Goal: Task Accomplishment & Management: Use online tool/utility

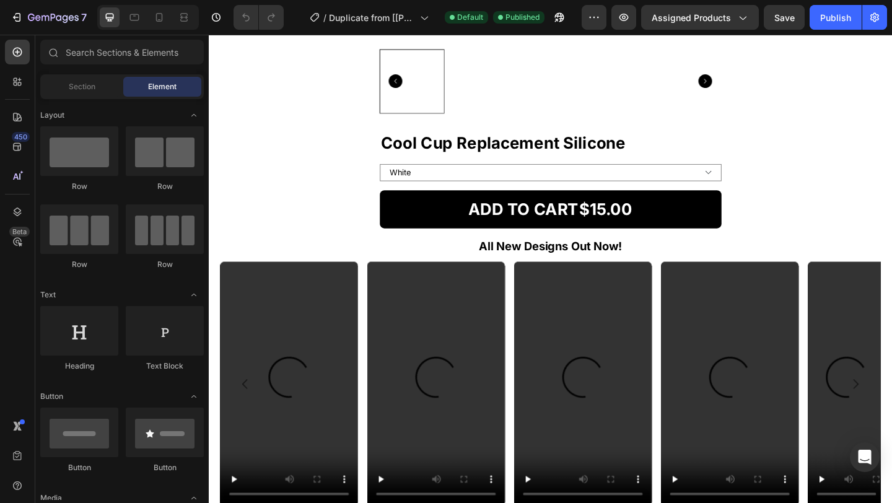
scroll to position [1438, 0]
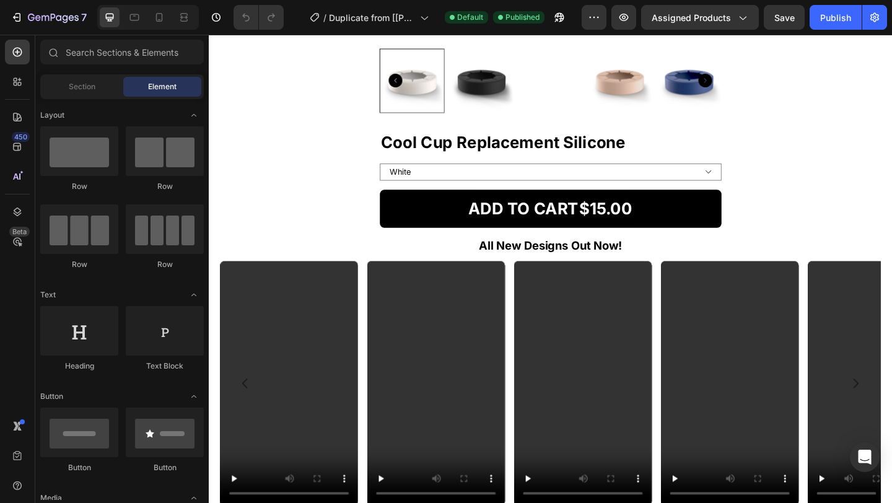
click at [164, 5] on div at bounding box center [148, 17] width 102 height 25
click at [161, 12] on icon at bounding box center [159, 17] width 12 height 12
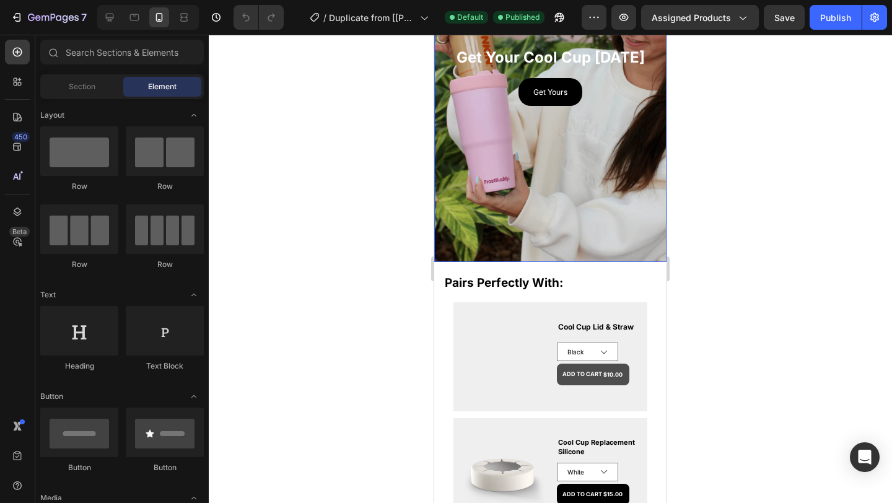
scroll to position [210, 0]
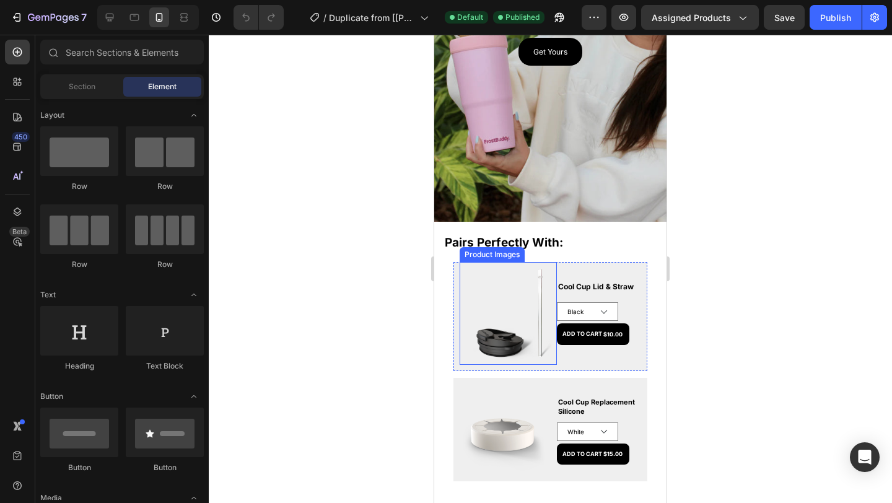
click at [507, 319] on img at bounding box center [513, 316] width 97 height 97
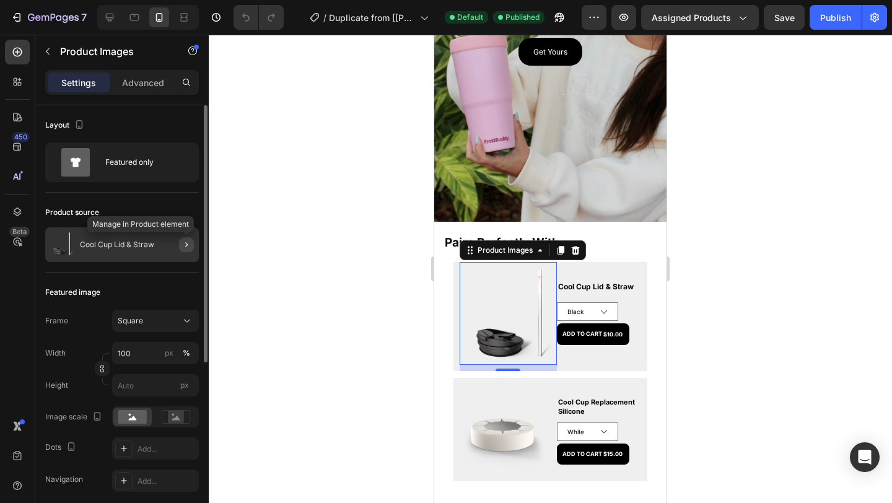
click at [183, 245] on icon "button" at bounding box center [187, 245] width 10 height 10
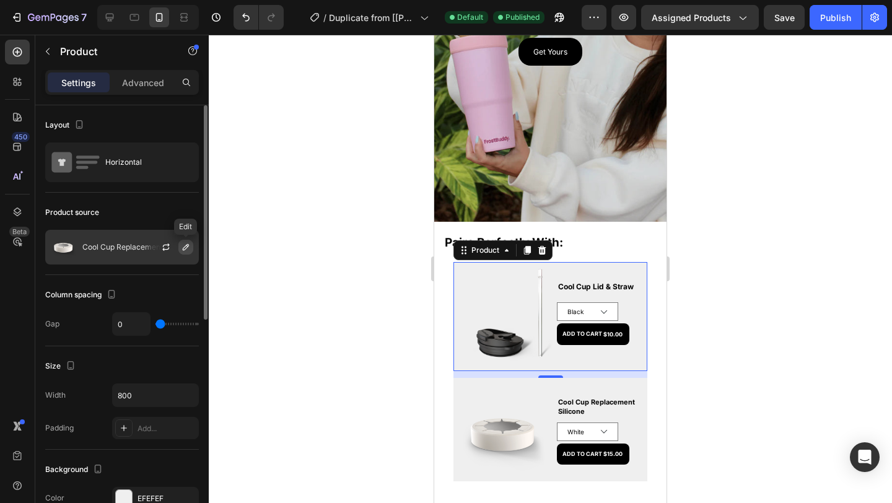
click at [185, 249] on icon "button" at bounding box center [186, 247] width 6 height 6
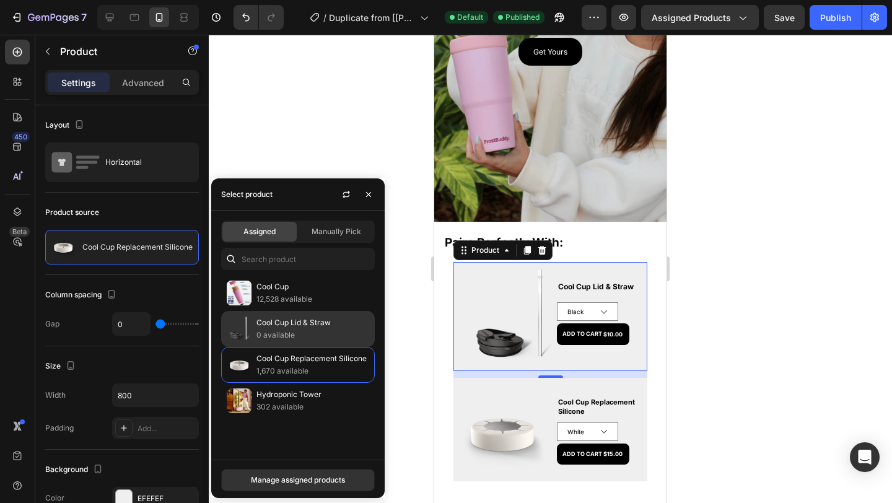
click at [281, 330] on p "0 available" at bounding box center [313, 335] width 113 height 12
click at [284, 325] on p "Cool Cup Lid & Straw" at bounding box center [313, 323] width 113 height 12
click at [291, 319] on p "Cool Cup Lid & Straw" at bounding box center [313, 323] width 113 height 12
click at [301, 329] on div "Cool Cup Lid & Straw 0 available" at bounding box center [313, 329] width 113 height 25
click at [315, 333] on p "0 available" at bounding box center [313, 335] width 113 height 12
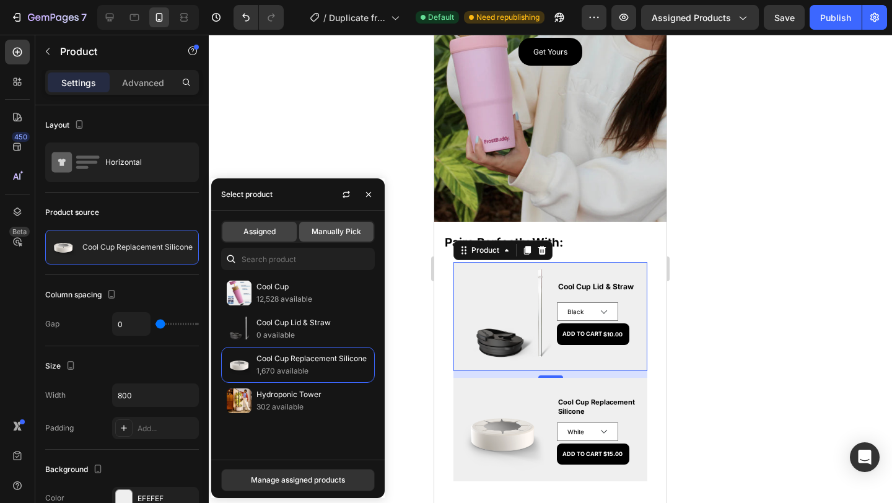
click at [346, 229] on span "Manually Pick" at bounding box center [337, 231] width 50 height 11
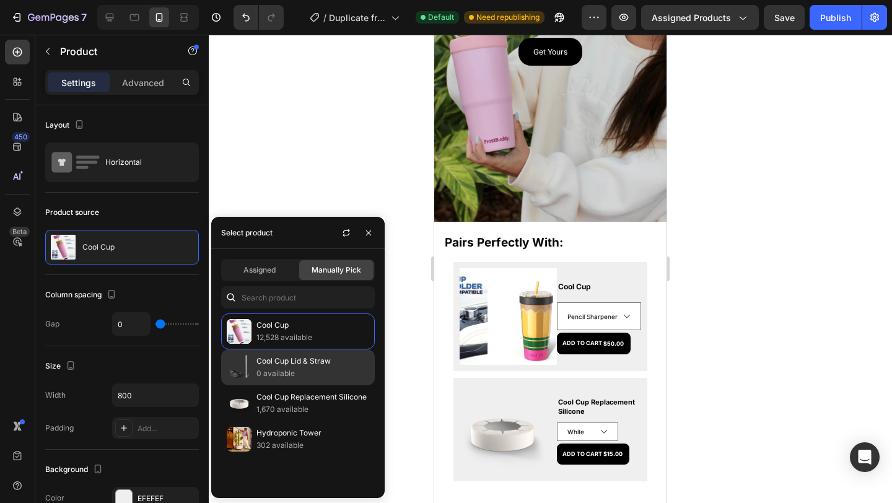
click at [307, 362] on p "Cool Cup Lid & Straw" at bounding box center [313, 361] width 113 height 12
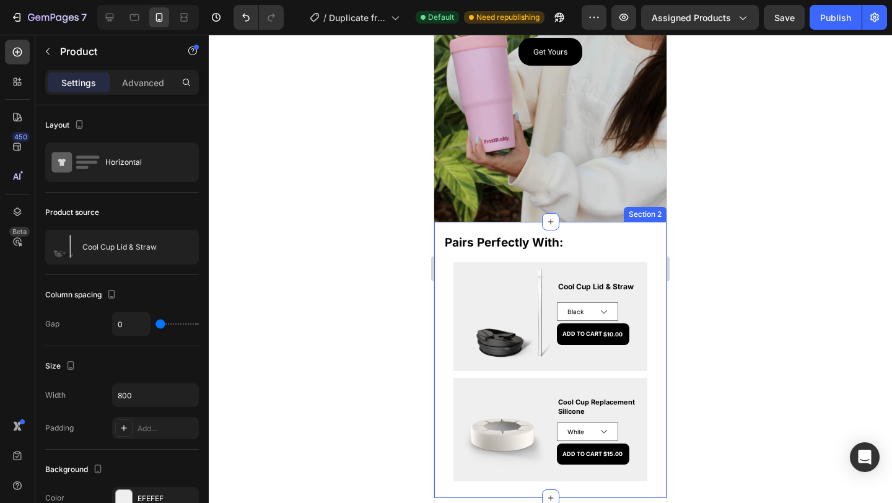
drag, startPoint x: 419, startPoint y: 239, endPoint x: 413, endPoint y: 242, distance: 6.4
click at [418, 240] on div at bounding box center [551, 269] width 684 height 469
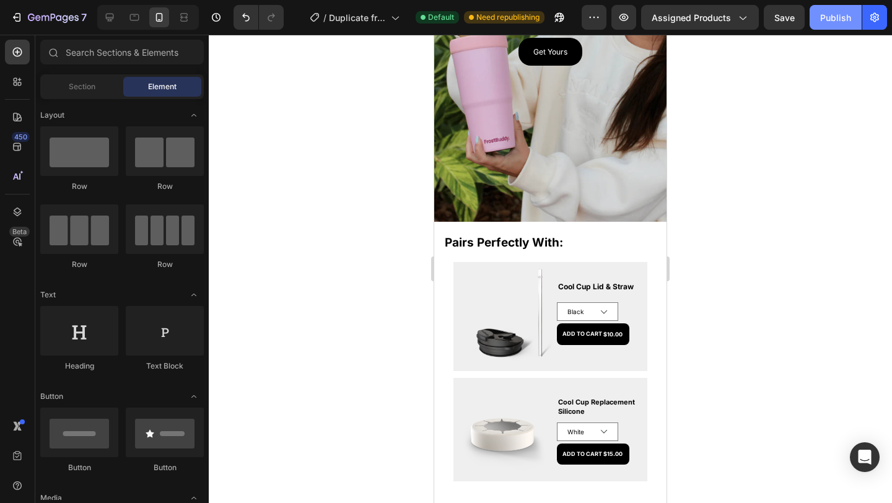
click at [838, 24] on button "Publish" at bounding box center [836, 17] width 52 height 25
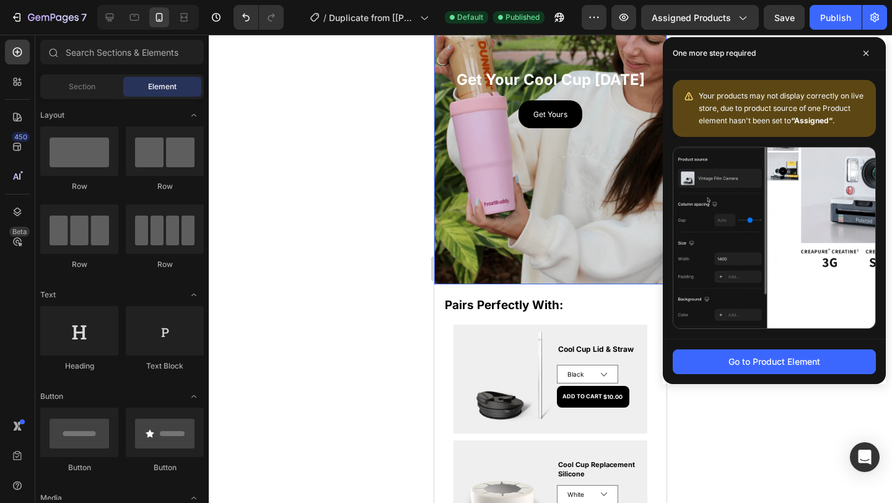
scroll to position [146, 0]
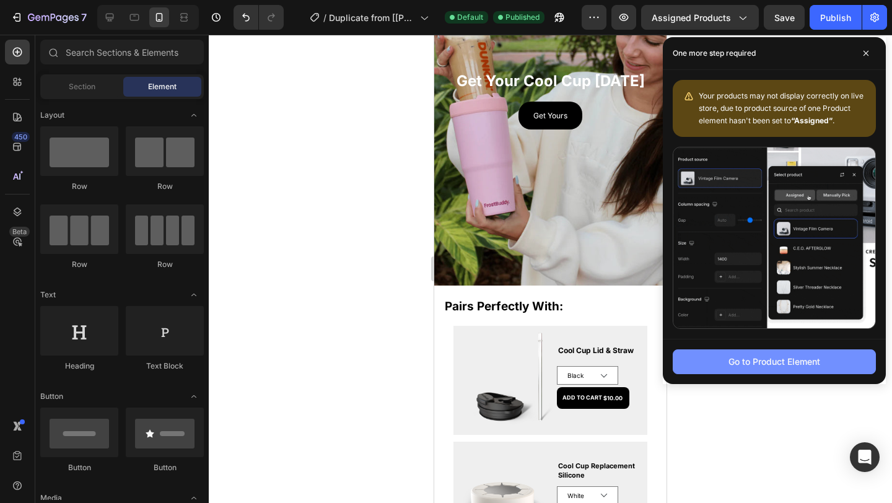
click at [777, 366] on div "Go to Product Element" at bounding box center [775, 361] width 92 height 13
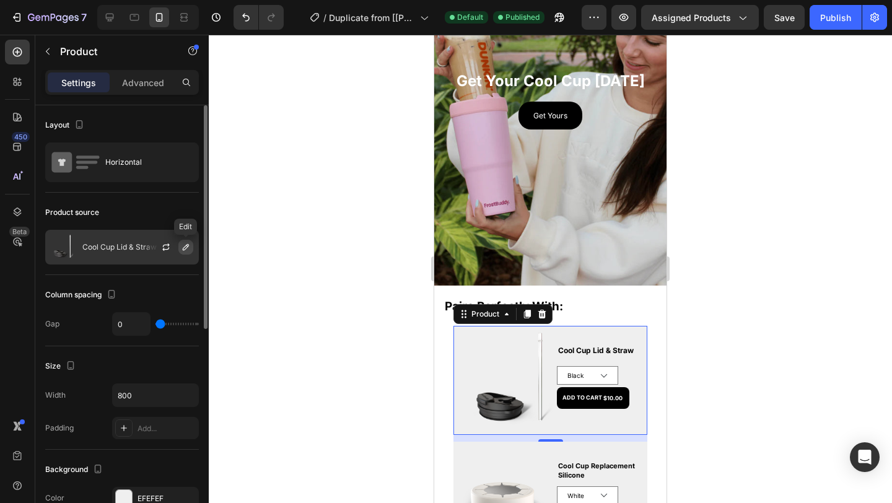
click at [182, 246] on icon "button" at bounding box center [186, 247] width 10 height 10
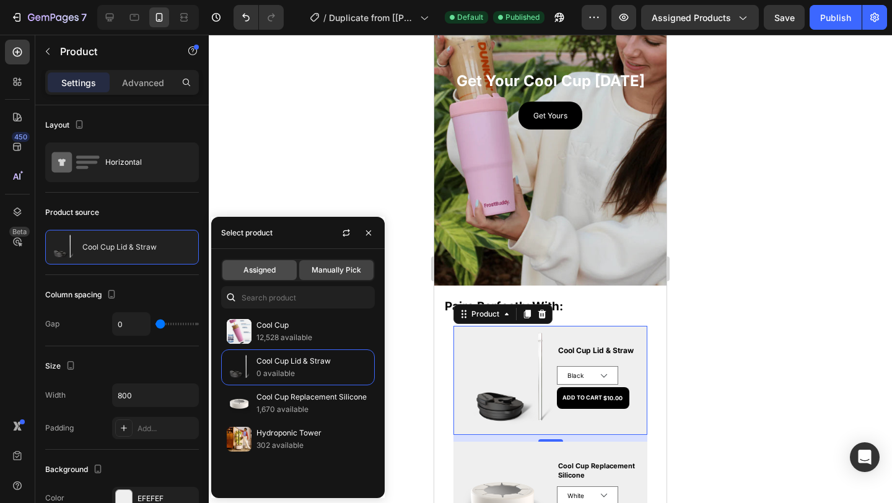
click at [237, 270] on div "Assigned" at bounding box center [259, 270] width 74 height 20
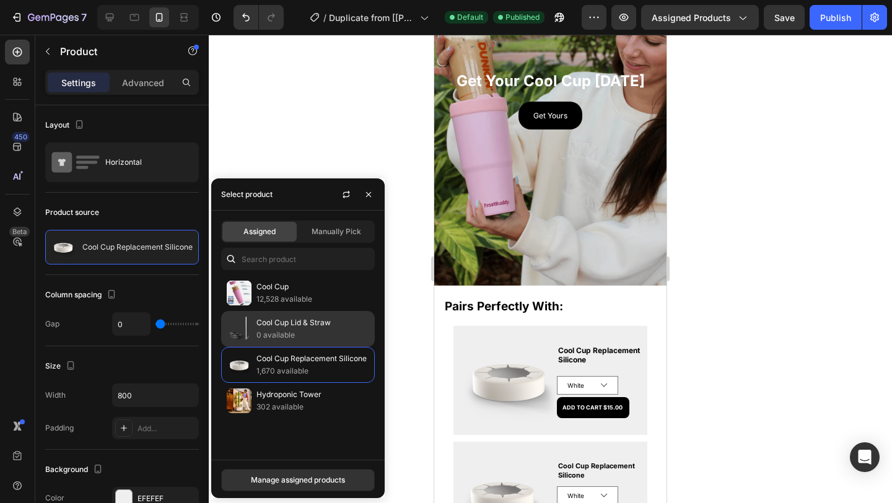
click at [286, 331] on p "0 available" at bounding box center [313, 335] width 113 height 12
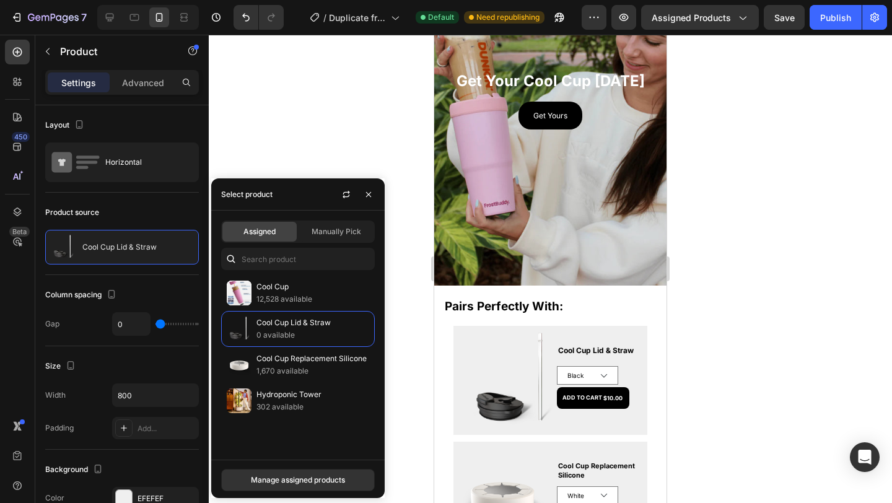
click at [762, 165] on div at bounding box center [551, 269] width 684 height 469
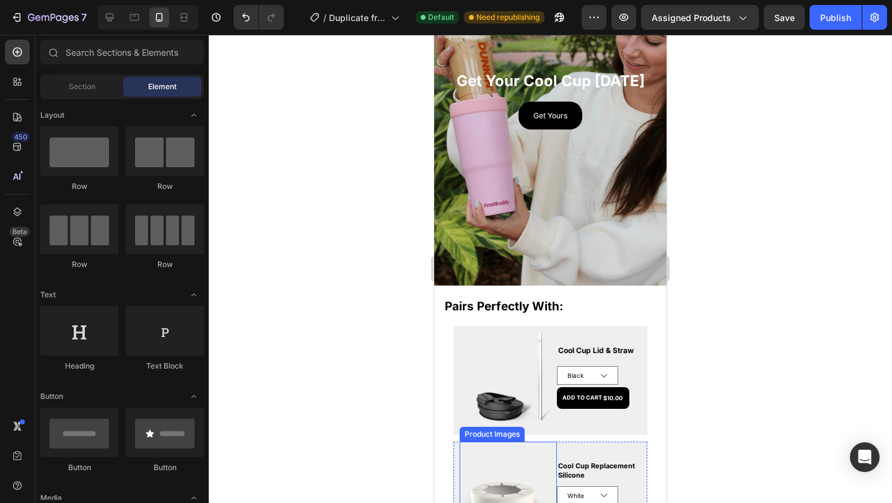
click at [512, 478] on img at bounding box center [502, 496] width 85 height 85
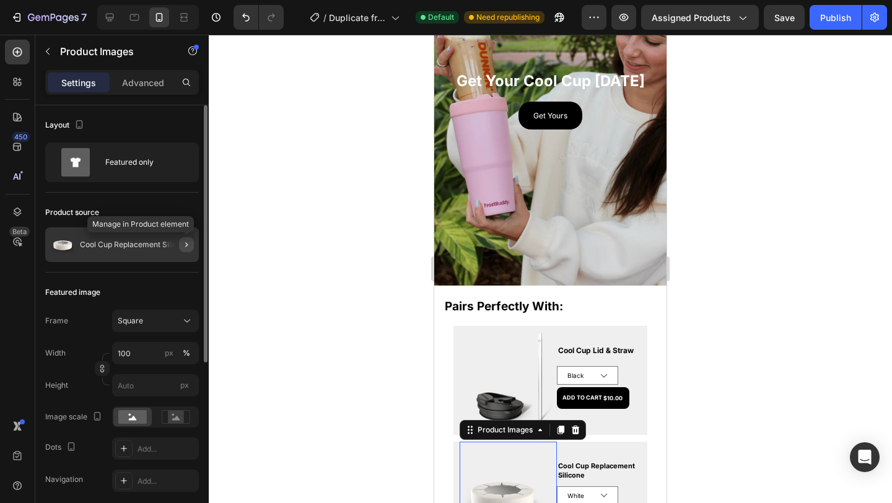
click at [187, 246] on icon "button" at bounding box center [187, 245] width 10 height 10
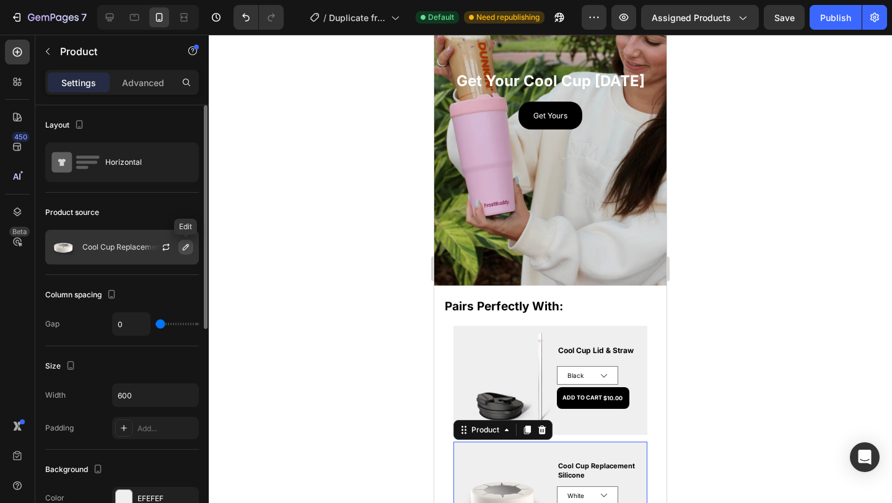
click at [184, 245] on icon "button" at bounding box center [186, 247] width 10 height 10
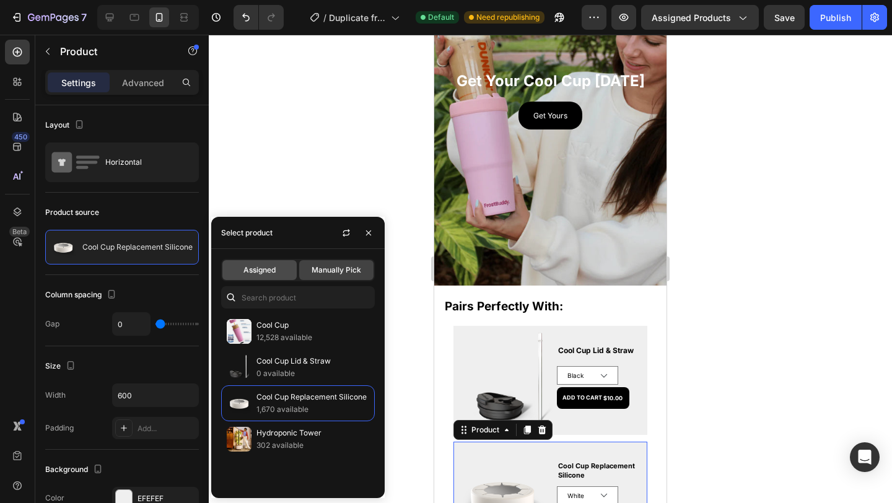
click at [244, 270] on span "Assigned" at bounding box center [260, 270] width 32 height 11
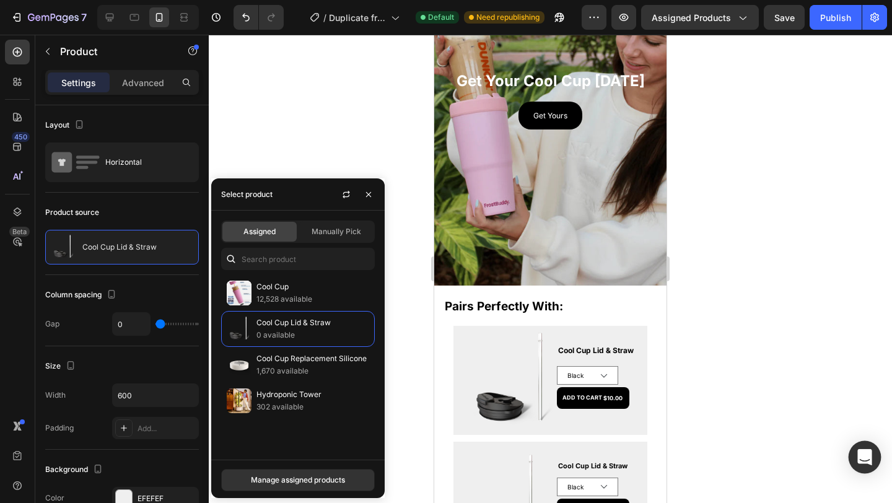
click at [874, 458] on div "Open Intercom Messenger" at bounding box center [865, 457] width 33 height 33
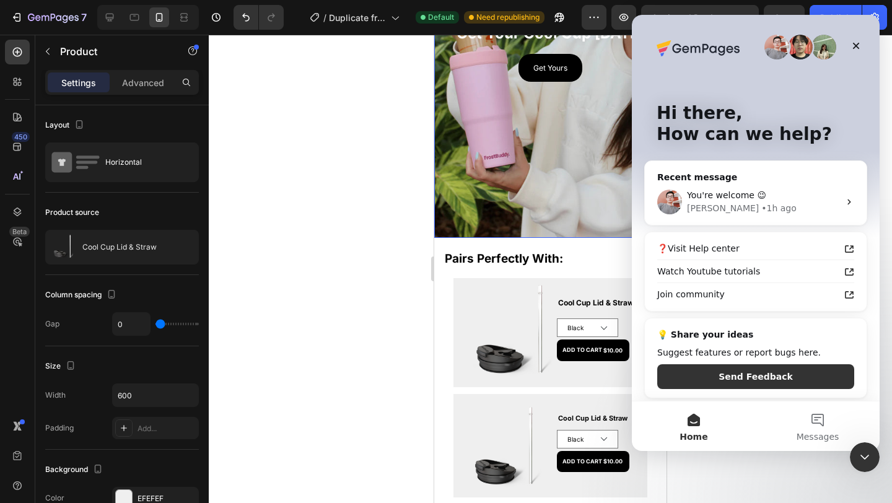
scroll to position [195, 0]
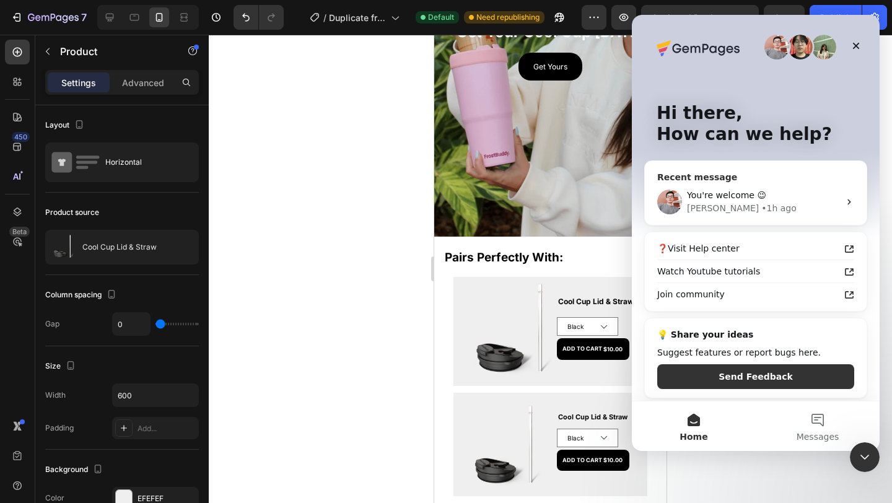
click at [721, 188] on div "You're welcome 😉 Harry • 1h ago" at bounding box center [756, 202] width 222 height 46
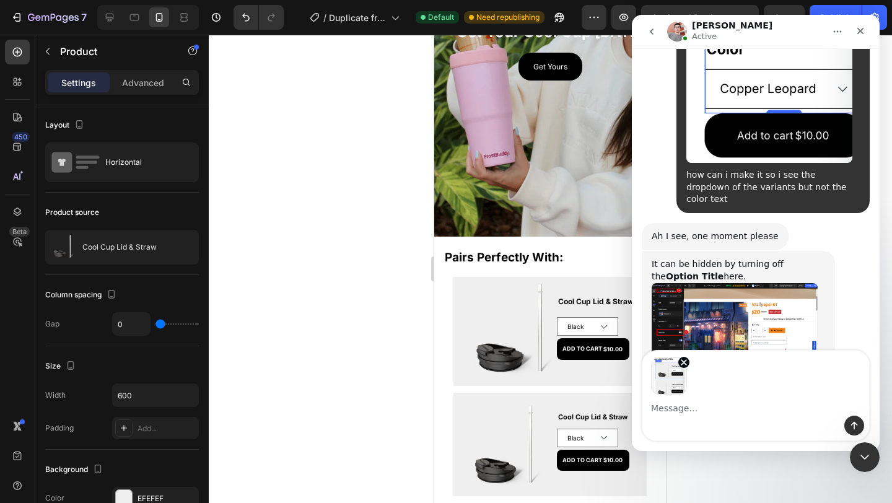
click at [763, 405] on textarea "Message…" at bounding box center [756, 405] width 227 height 21
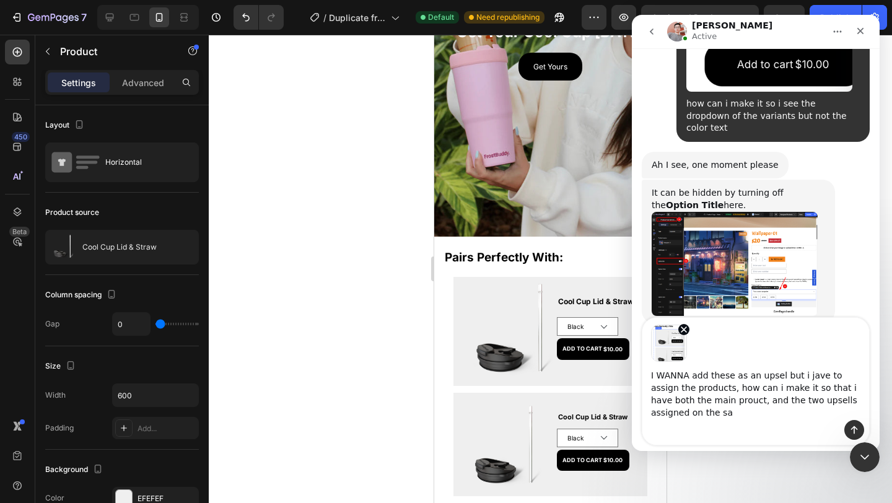
scroll to position [2642, 0]
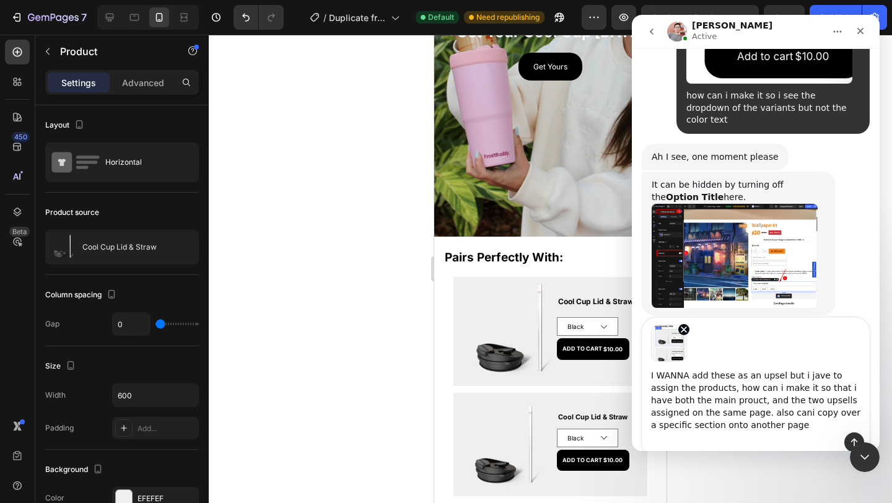
type textarea "I WANNA add these as an upsel but i jave to assign the products, how can i make…"
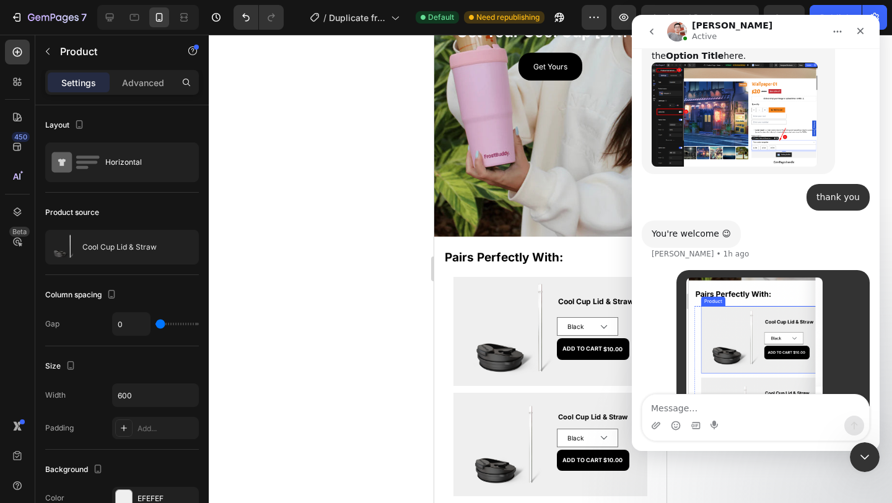
scroll to position [2835, 0]
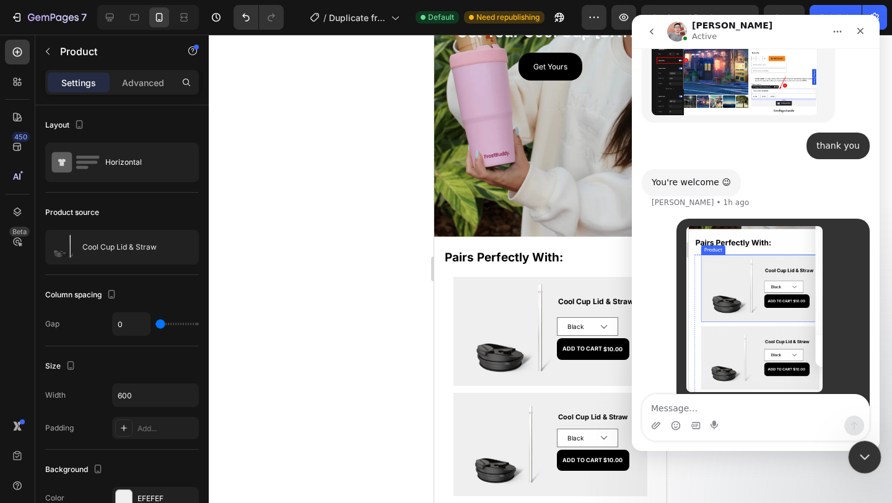
drag, startPoint x: 863, startPoint y: 455, endPoint x: 1554, endPoint y: 806, distance: 774.6
click at [864, 456] on icon "Close Intercom Messenger" at bounding box center [863, 455] width 9 height 5
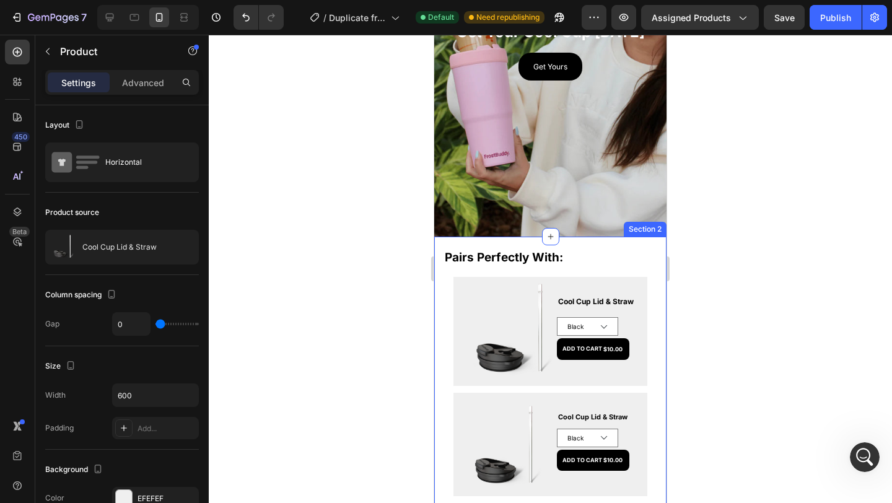
click at [597, 268] on div "Pairs Perfectly With: Heading Row Product Images Cool Cup Lid & Straw Product T…" at bounding box center [551, 381] width 214 height 264
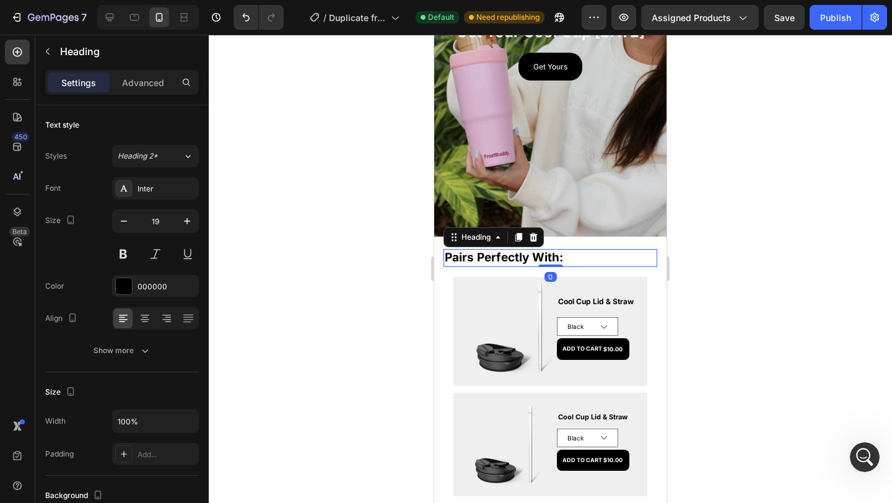
click at [579, 250] on h2 "Pairs Perfectly With:" at bounding box center [551, 258] width 214 height 18
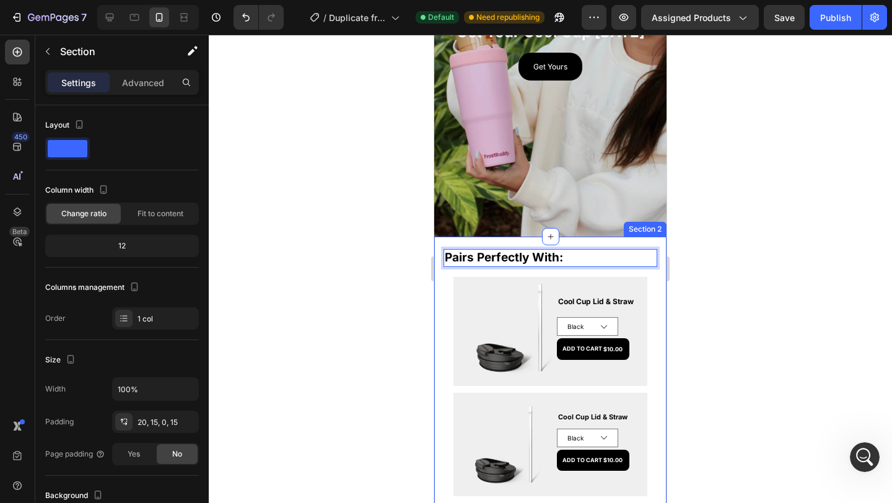
click at [577, 242] on div "Pairs Perfectly With: Heading 0 Row Product Images Cool Cup Lid & Straw Product…" at bounding box center [550, 375] width 232 height 276
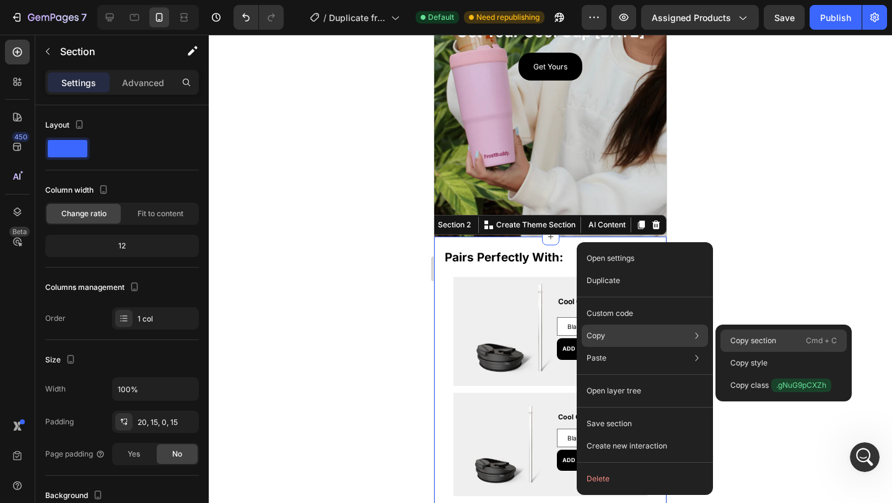
click at [739, 340] on p "Copy section" at bounding box center [754, 340] width 46 height 11
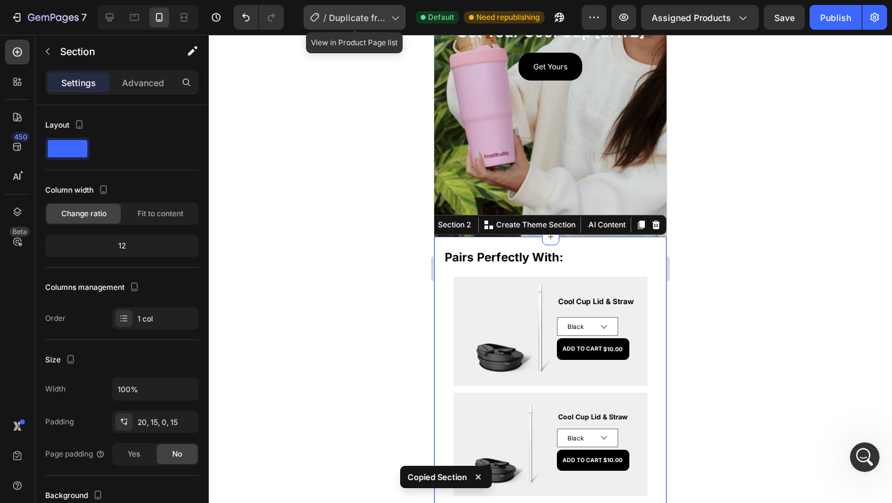
click at [348, 11] on span "Duplicate from [[PERSON_NAME] GP] Home Page" at bounding box center [357, 17] width 57 height 13
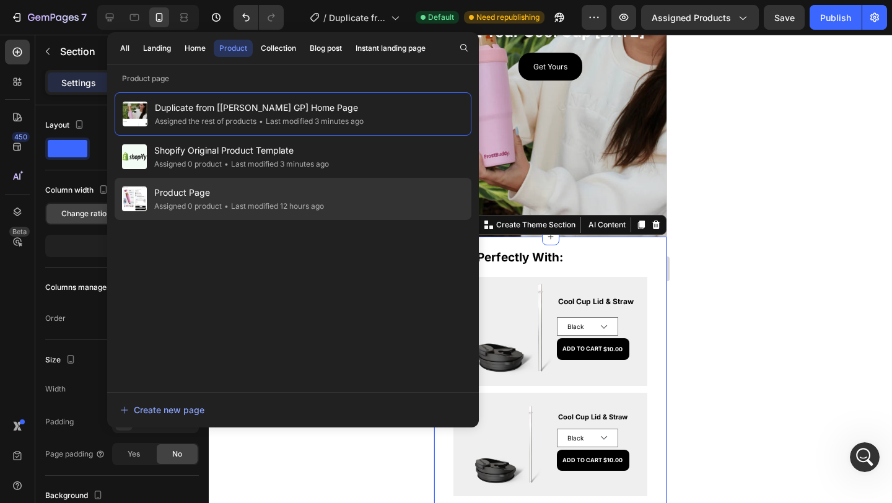
click at [258, 178] on div "Product Page Assigned 0 product • Last modified 12 hours ago" at bounding box center [293, 199] width 357 height 42
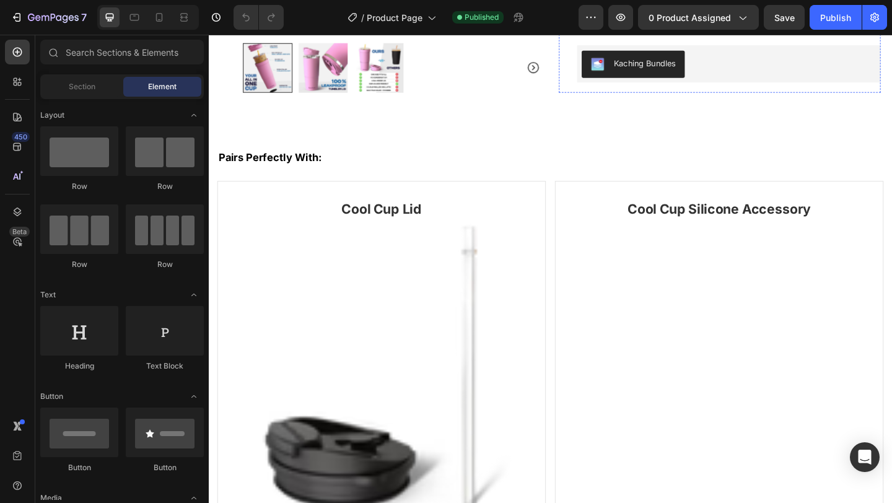
scroll to position [642, 0]
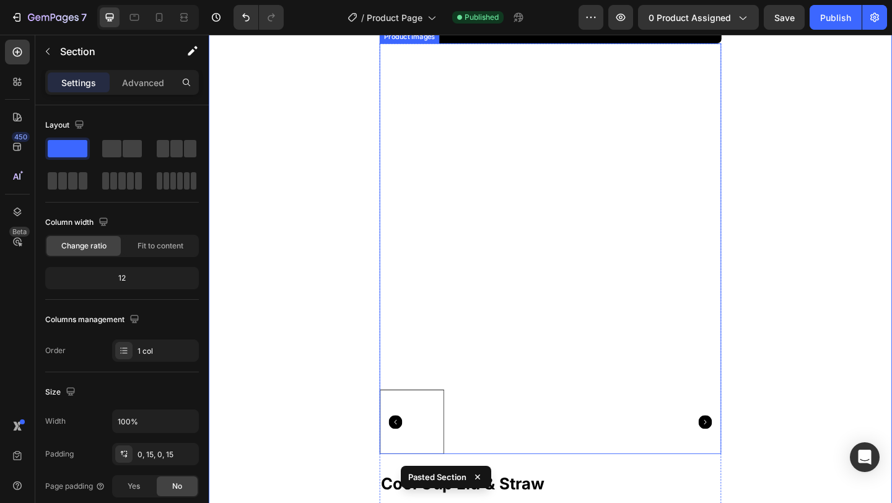
scroll to position [1898, 0]
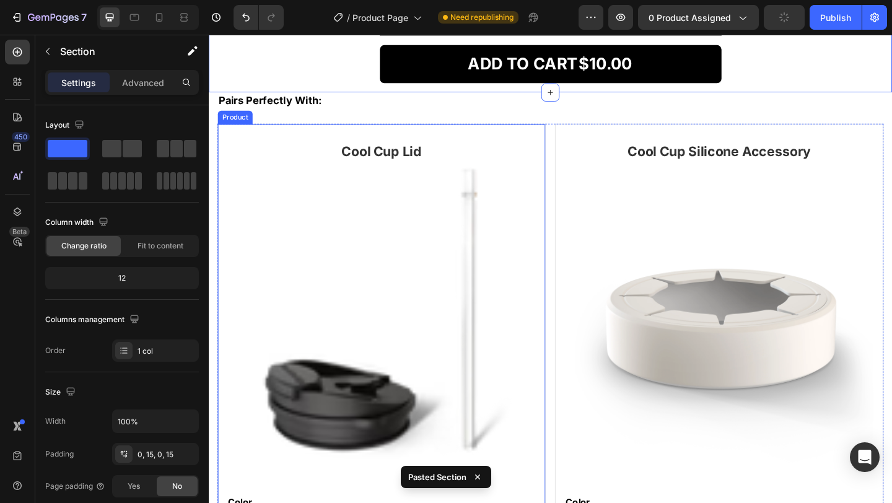
click at [483, 110] on h2 "Pairs Perfectly With:" at bounding box center [580, 105] width 725 height 17
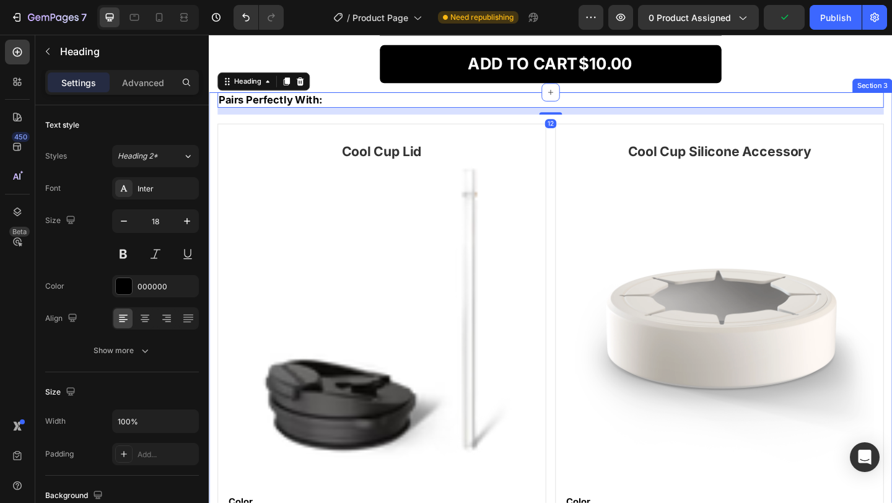
click at [359, 126] on div "Pairs Perfectly With: Heading 12 Row Cool Cup Lid Heading (P) Images & Gallery …" at bounding box center [580, 398] width 725 height 602
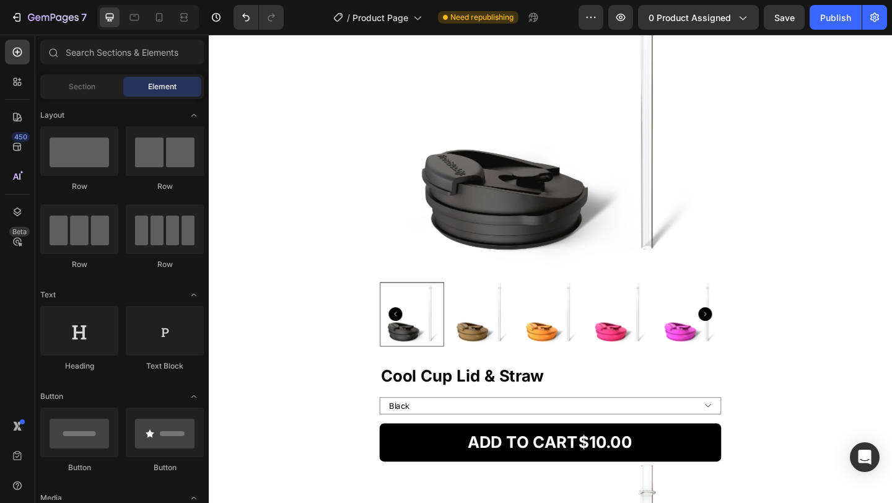
scroll to position [620, 0]
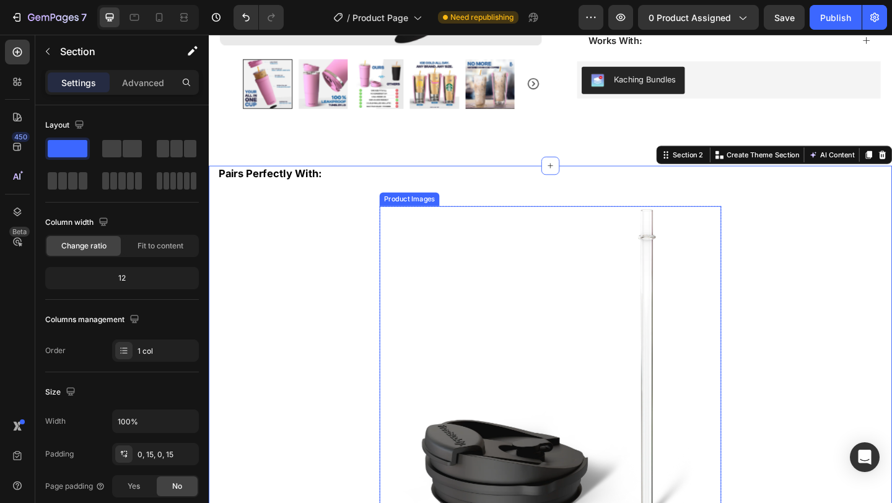
click at [636, 237] on img at bounding box center [581, 407] width 372 height 372
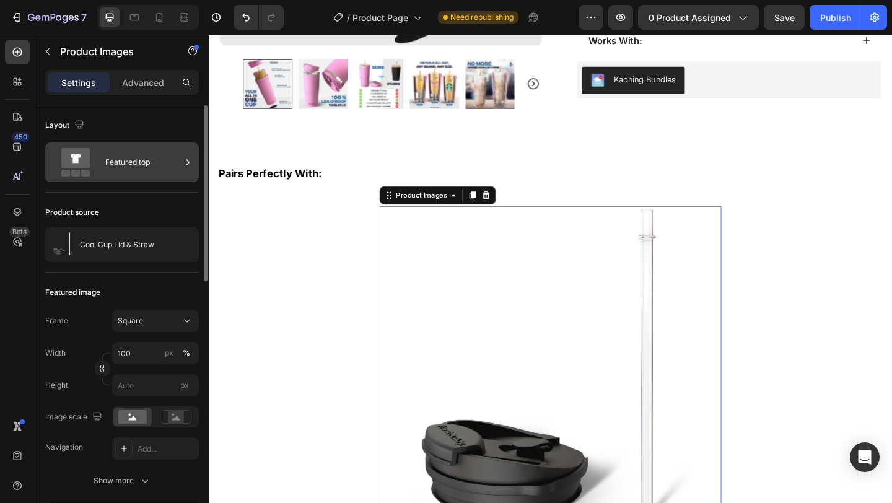
click at [170, 157] on div "Featured top" at bounding box center [143, 162] width 76 height 29
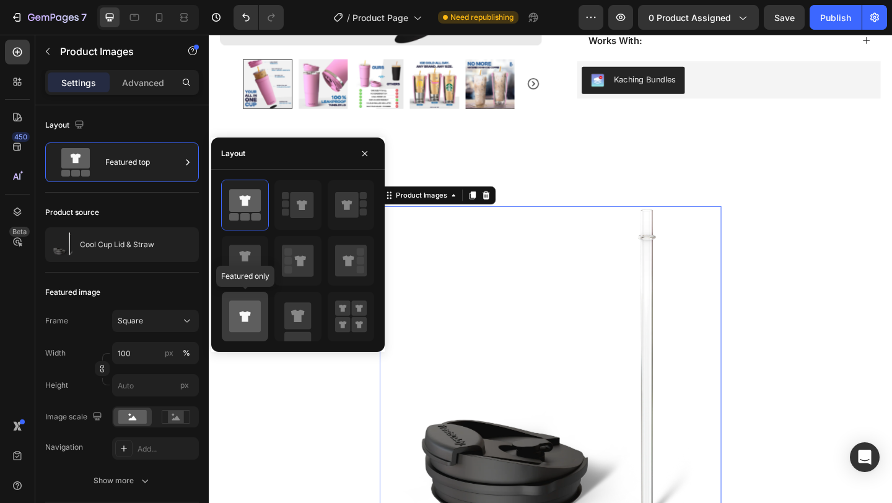
click at [248, 315] on icon at bounding box center [244, 316] width 11 height 11
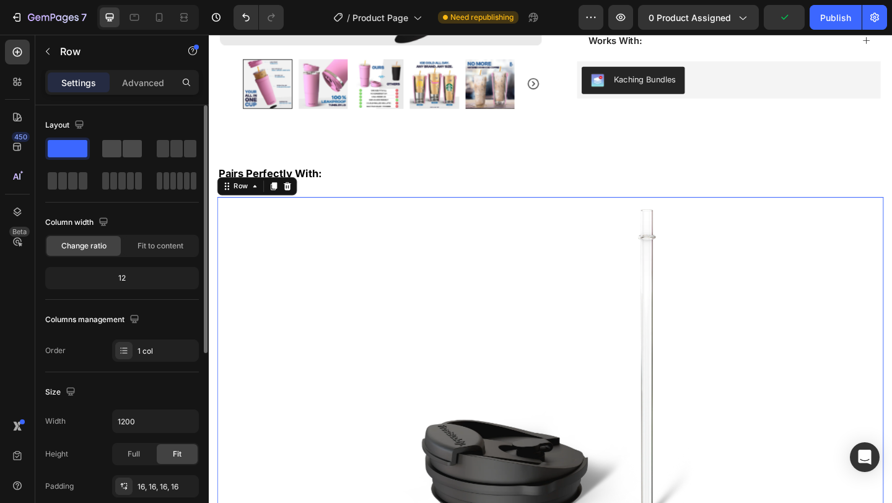
click at [125, 149] on span at bounding box center [132, 148] width 19 height 17
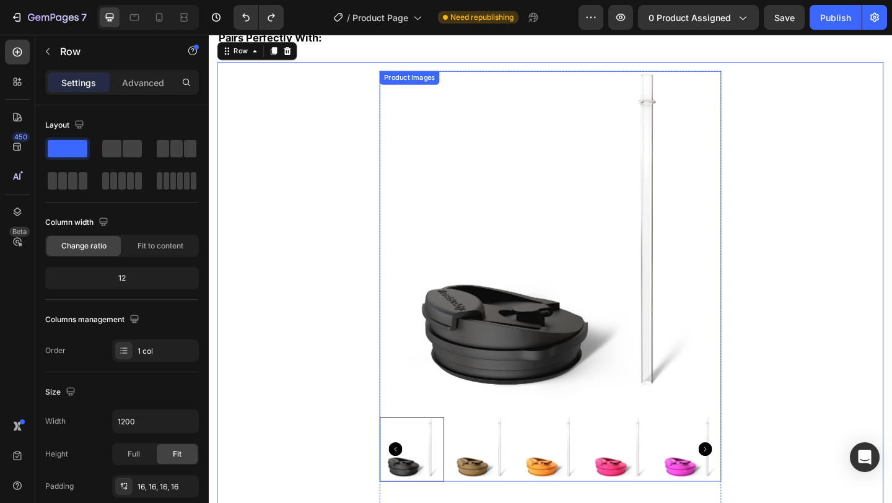
scroll to position [693, 0]
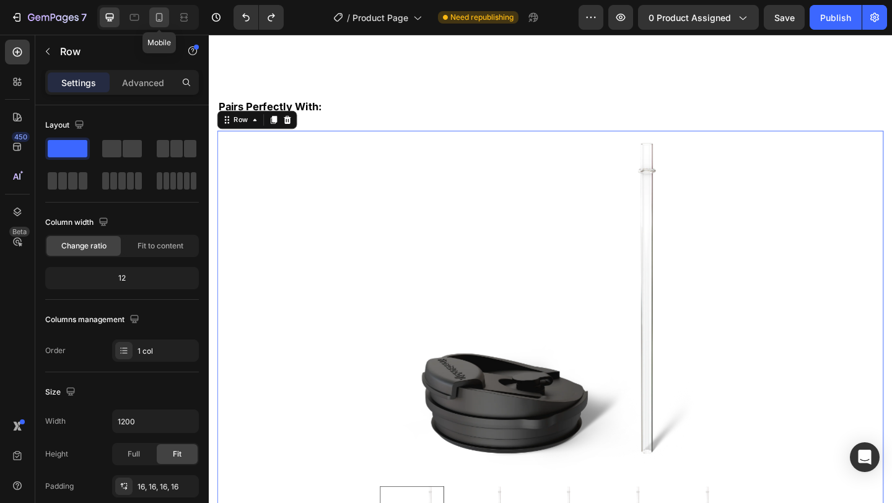
click at [154, 14] on icon at bounding box center [159, 17] width 12 height 12
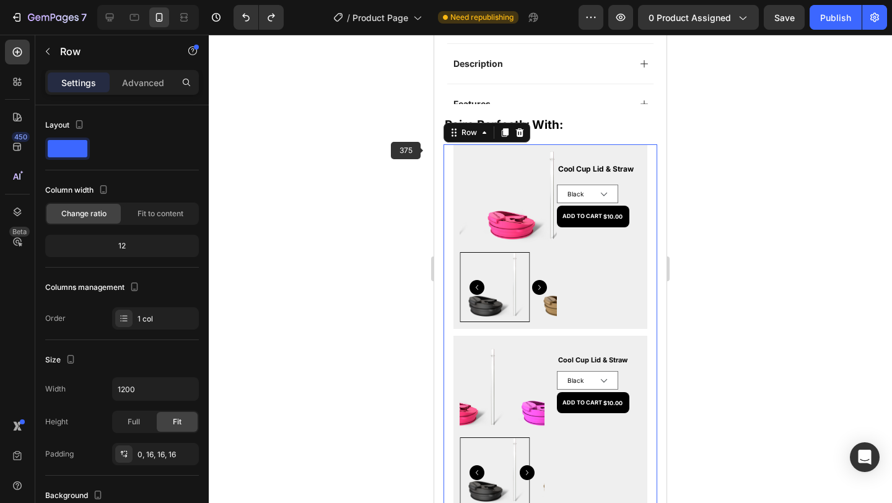
type input "100%"
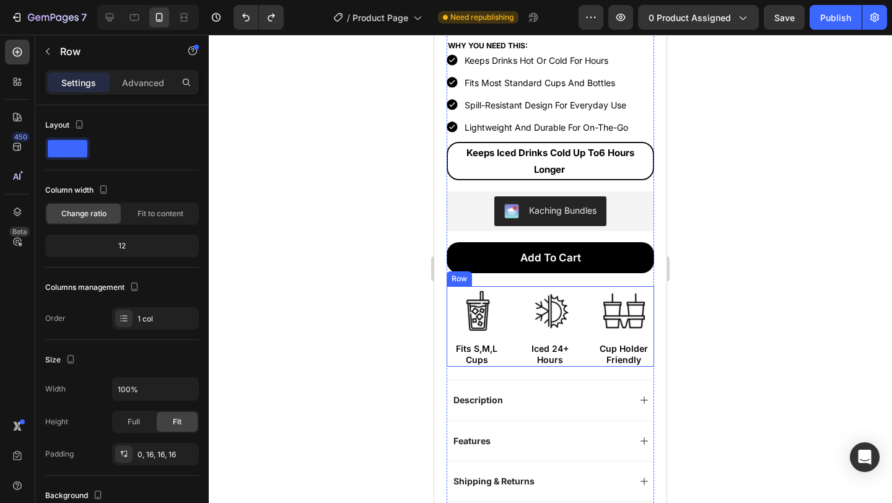
scroll to position [535, 0]
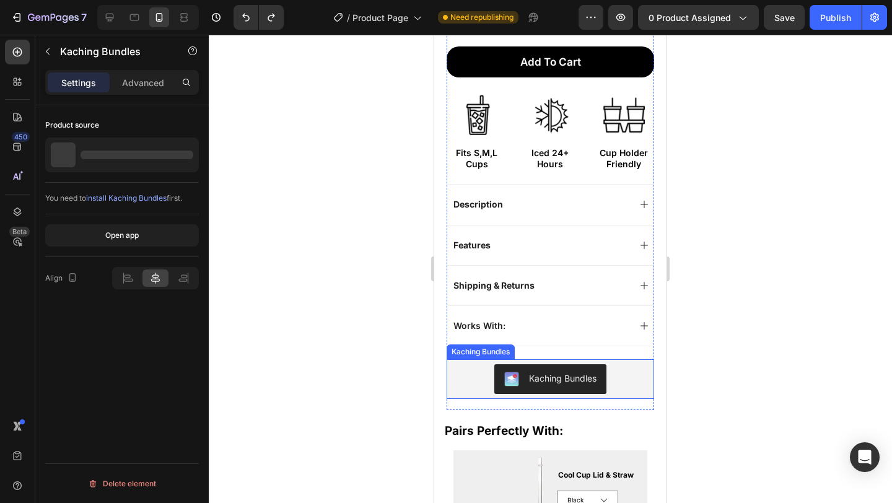
drag, startPoint x: 638, startPoint y: 374, endPoint x: 633, endPoint y: 368, distance: 8.3
click at [638, 374] on div "Kaching Bundles" at bounding box center [551, 379] width 198 height 30
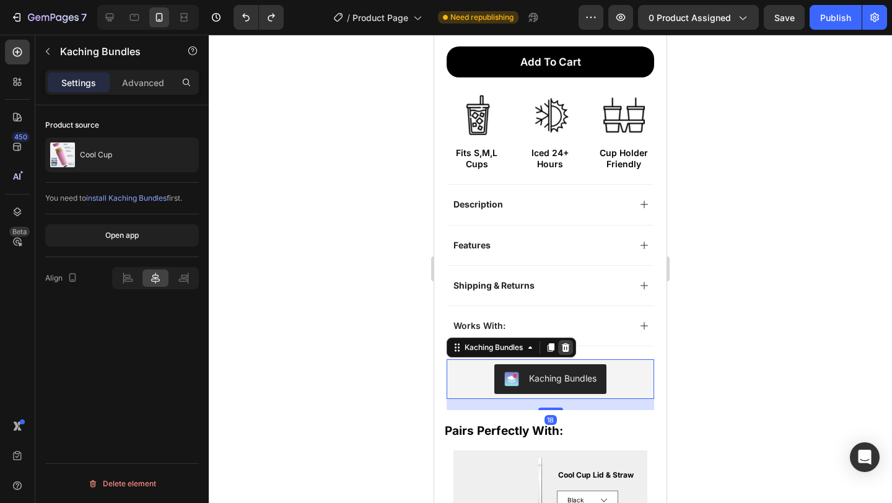
click at [571, 343] on icon at bounding box center [566, 348] width 10 height 10
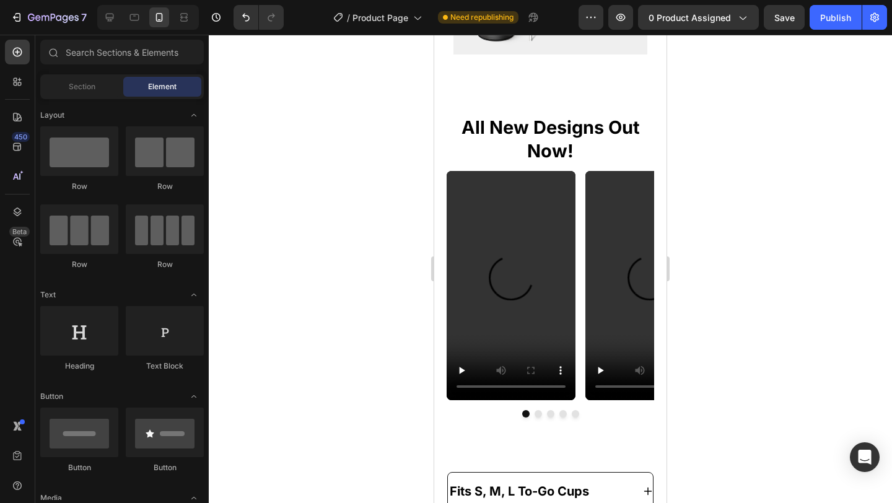
scroll to position [493, 0]
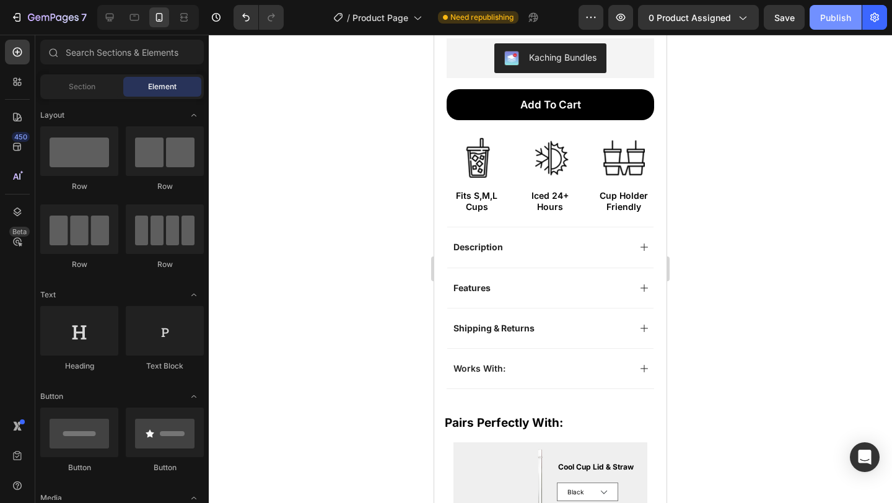
click at [833, 15] on div "Publish" at bounding box center [836, 17] width 31 height 13
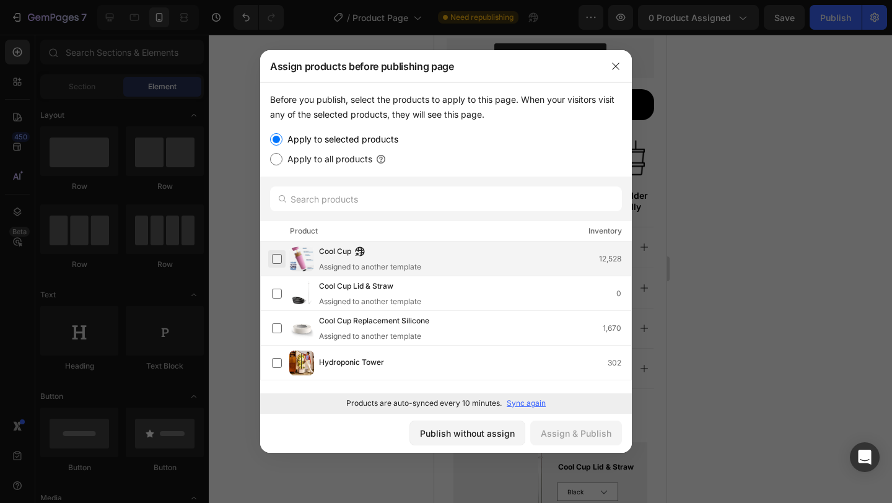
click at [278, 256] on label at bounding box center [277, 259] width 10 height 10
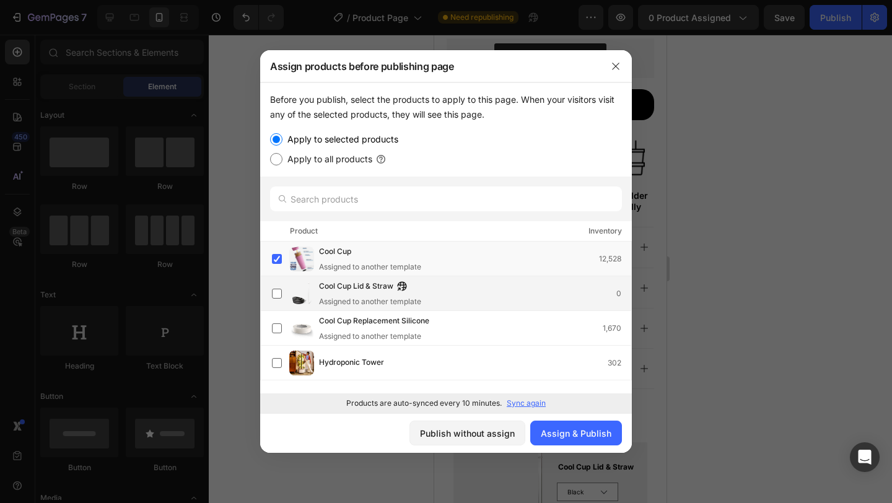
click at [279, 281] on div "Cool Cup Lid & Straw Assigned to another template 0" at bounding box center [451, 293] width 359 height 27
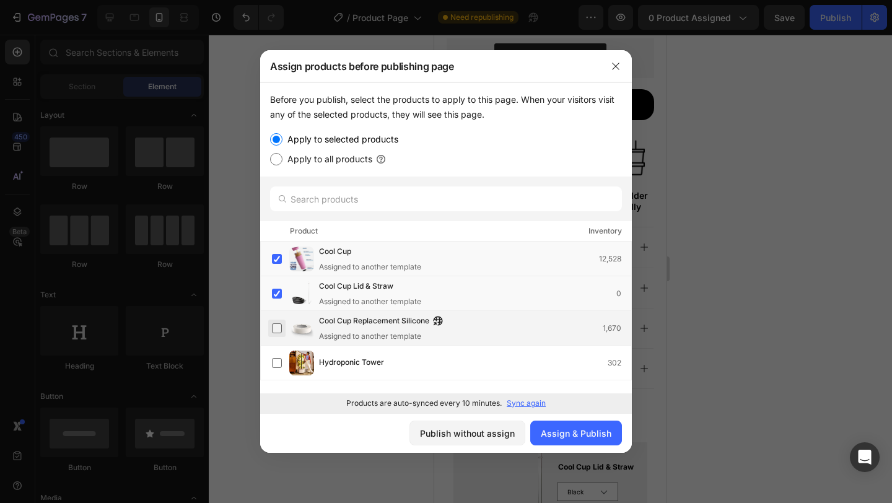
click at [282, 323] on label at bounding box center [277, 328] width 10 height 10
click at [582, 428] on div "Assign & Publish" at bounding box center [576, 433] width 71 height 13
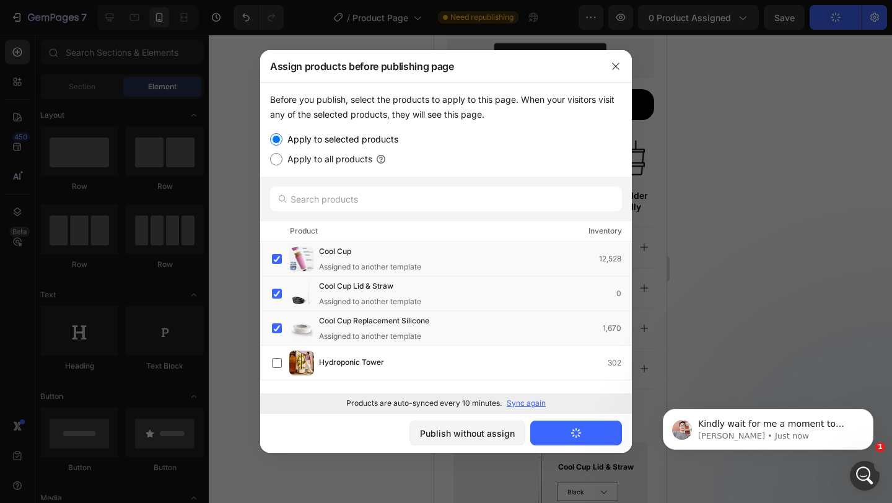
scroll to position [0, 0]
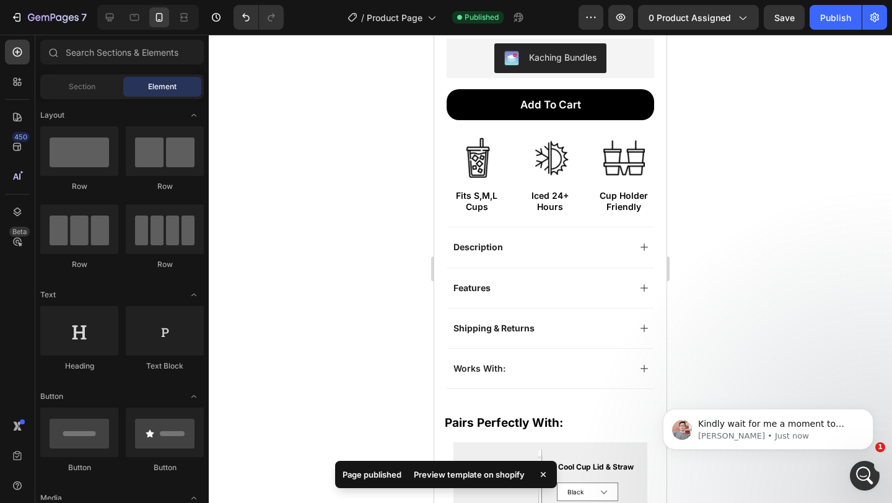
click at [579, 9] on div "/ Product Page Published" at bounding box center [436, 17] width 285 height 25
click at [594, 14] on icon "button" at bounding box center [591, 17] width 12 height 12
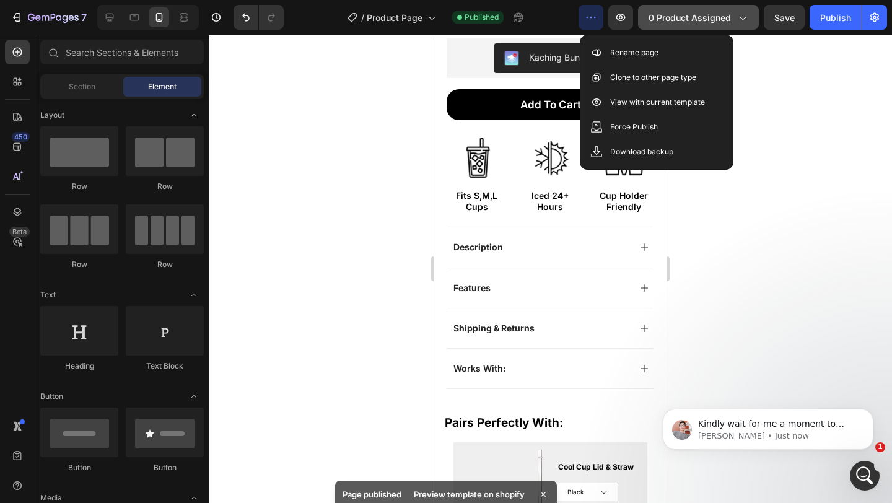
click at [728, 19] on span "0 product assigned" at bounding box center [690, 17] width 82 height 13
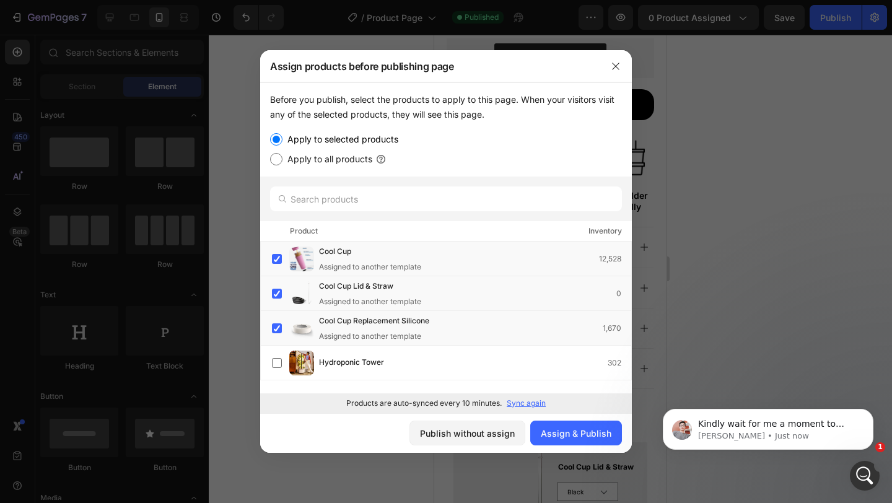
click at [697, 34] on div at bounding box center [446, 251] width 892 height 503
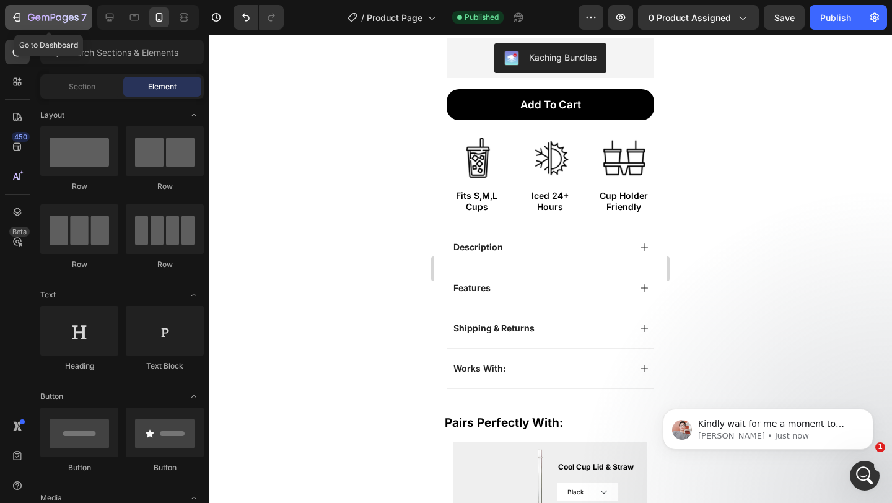
click at [59, 15] on icon "button" at bounding box center [53, 18] width 51 height 11
